Goal: Contribute content: Contribute content

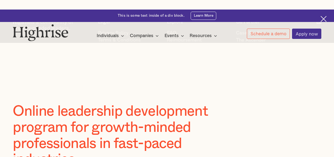
scroll to position [69, 0]
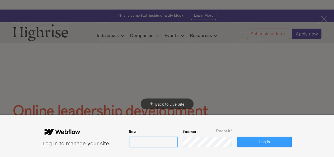
type input "[EMAIL_ADDRESS][DOMAIN_NAME]"
click at [263, 143] on button "Log in" at bounding box center [264, 141] width 54 height 11
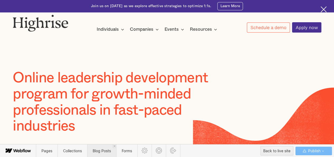
click at [102, 150] on span "Blog Posts" at bounding box center [102, 150] width 18 height 4
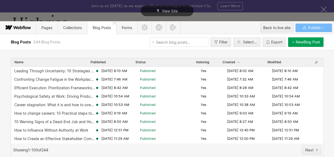
click at [157, 46] on input "text" at bounding box center [178, 41] width 59 height 9
paste input "managing-expectations-at-work"
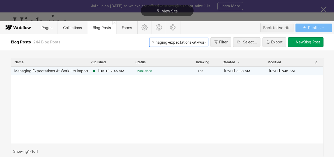
type input "managing-expectations-at-work"
click at [94, 72] on icon at bounding box center [94, 71] width 4 height 4
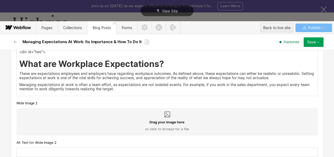
scroll to position [730, 0]
click at [168, 65] on h2 "What are Workplace Expectations?" at bounding box center [167, 64] width 296 height 10
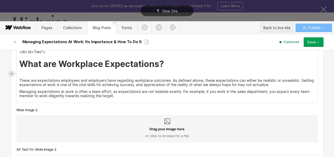
click at [13, 73] on icon at bounding box center [12, 73] width 2 height 2
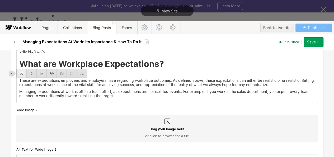
click at [19, 73] on div at bounding box center [22, 73] width 10 height 8
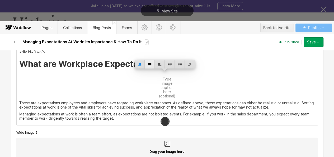
click at [148, 64] on div at bounding box center [150, 64] width 10 height 8
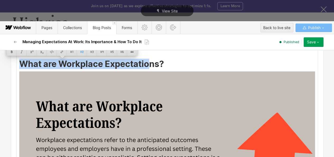
drag, startPoint x: 18, startPoint y: 63, endPoint x: 159, endPoint y: 64, distance: 141.0
click at [159, 64] on h2 "What are Workplace Expectations?" at bounding box center [167, 64] width 296 height 10
copy h2 "What are Workplace Expectations"
click at [159, 84] on img at bounding box center [167, 154] width 296 height 166
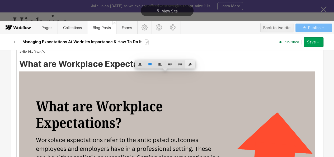
click at [191, 64] on div at bounding box center [190, 64] width 10 height 8
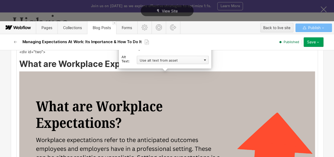
click at [168, 59] on div "Use alt text from asset" at bounding box center [173, 60] width 72 height 8
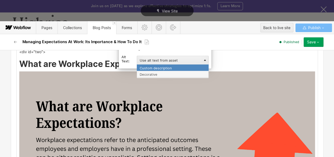
click at [158, 69] on div "Custom description" at bounding box center [173, 67] width 72 height 7
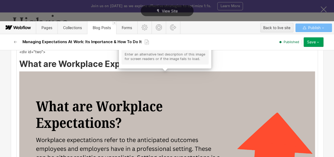
scroll to position [670, 0]
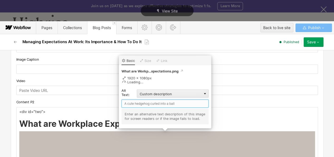
click at [138, 103] on input "text" at bounding box center [164, 103] width 87 height 8
paste input "What are Workplace Expectations"
type input "What are Workplace Expectations"
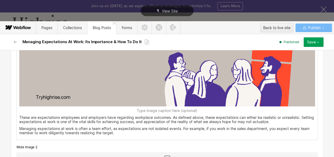
scroll to position [863, 0]
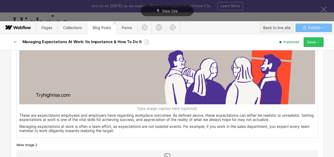
click at [318, 41] on icon "button" at bounding box center [318, 42] width 4 height 4
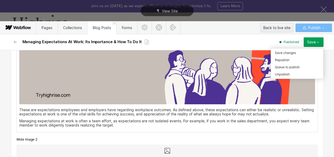
scroll to position [858, 0]
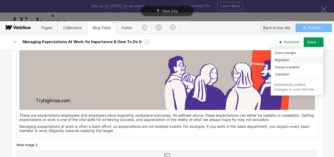
click at [282, 59] on span "Republish" at bounding box center [282, 59] width 15 height 5
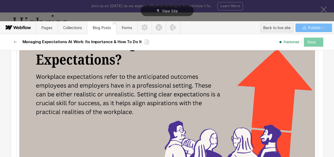
scroll to position [793, 0]
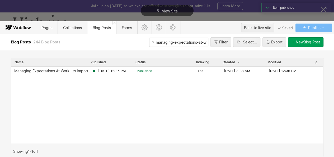
click at [162, 39] on input "managing-expectations-at-work" at bounding box center [178, 41] width 59 height 9
paste input "otivation-theories-content-and-process"
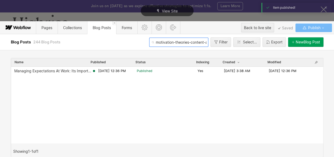
scroll to position [0, 22]
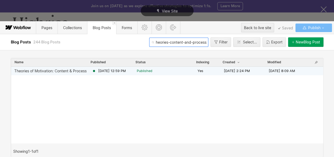
type input "motivation-theories-content-and-process"
click at [138, 72] on span "Published" at bounding box center [145, 70] width 16 height 5
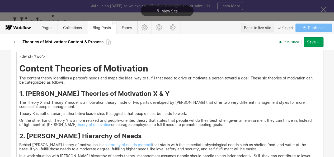
scroll to position [728, 0]
click at [147, 69] on h2 "Content Theories of Motivation" at bounding box center [167, 68] width 296 height 10
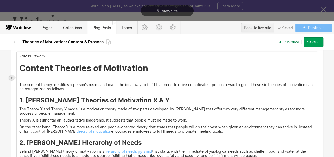
click at [10, 79] on div at bounding box center [11, 77] width 5 height 5
click at [17, 79] on div at bounding box center [22, 77] width 10 height 8
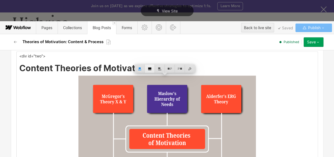
click at [149, 70] on div at bounding box center [150, 68] width 10 height 8
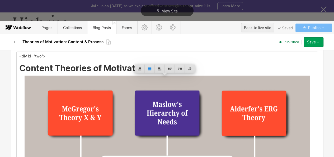
click at [35, 67] on h2 "Content Theories of Motivation" at bounding box center [167, 68] width 296 height 10
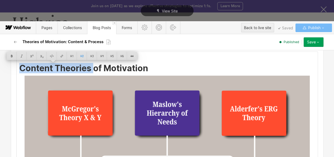
drag, startPoint x: 35, startPoint y: 67, endPoint x: 120, endPoint y: 66, distance: 84.7
click at [120, 66] on h2 "Content Theories of Motivation" at bounding box center [167, 68] width 296 height 10
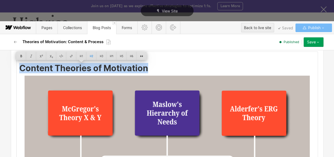
copy h2 "Content Theories of Motivation"
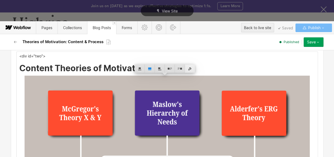
click at [189, 69] on div at bounding box center [190, 68] width 10 height 8
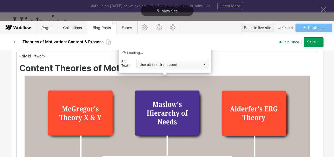
click at [167, 64] on div "Use alt text from asset" at bounding box center [172, 64] width 72 height 8
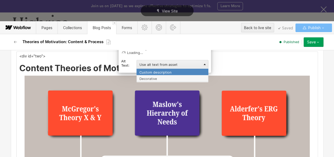
click at [158, 74] on div "Custom description" at bounding box center [172, 71] width 72 height 7
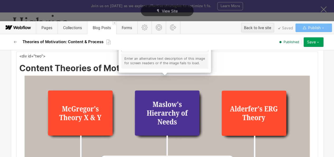
scroll to position [699, 0]
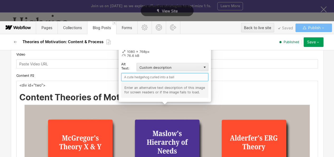
click at [149, 78] on input "text" at bounding box center [164, 77] width 87 height 8
paste input "Content Theories of Motivation"
type input "Content Theories of Motivation"
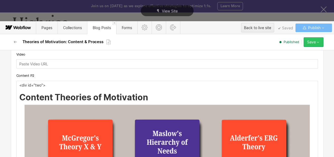
click at [307, 44] on div "Save" at bounding box center [311, 42] width 9 height 4
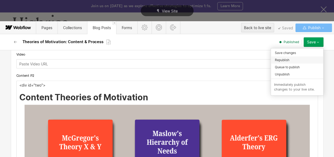
click at [291, 57] on div "Republish" at bounding box center [297, 59] width 52 height 7
